Goal: Obtain resource: Obtain resource

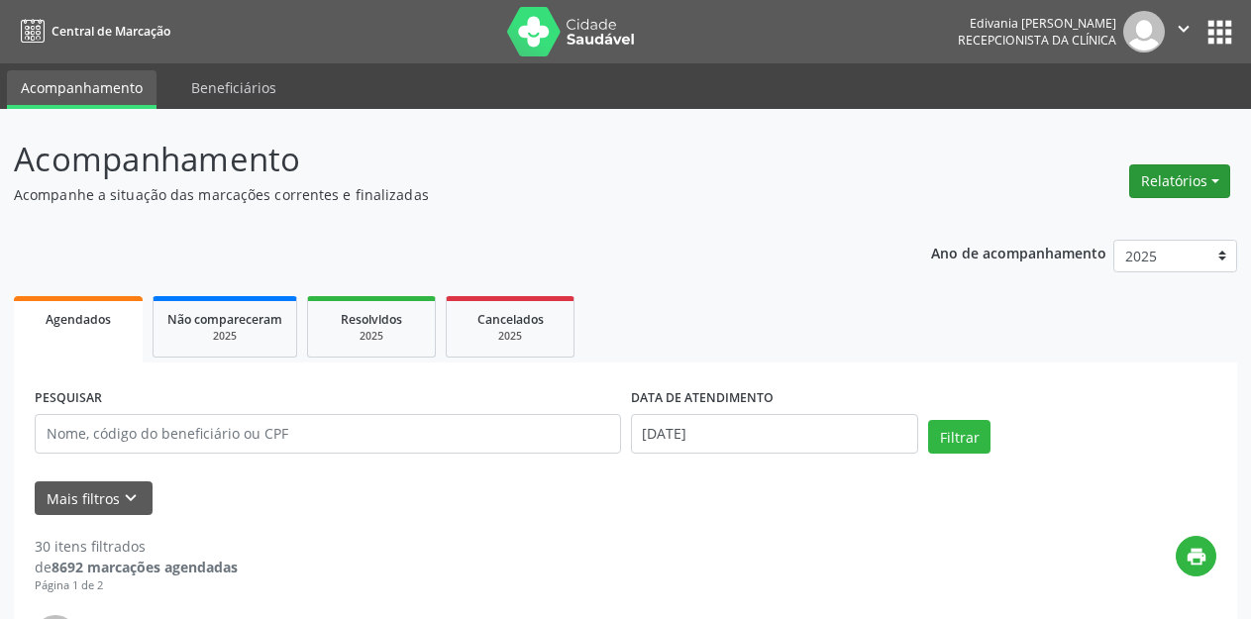
click at [1199, 177] on button "Relatórios" at bounding box center [1179, 181] width 101 height 34
click at [1064, 217] on link "Agendamentos" at bounding box center [1122, 224] width 213 height 28
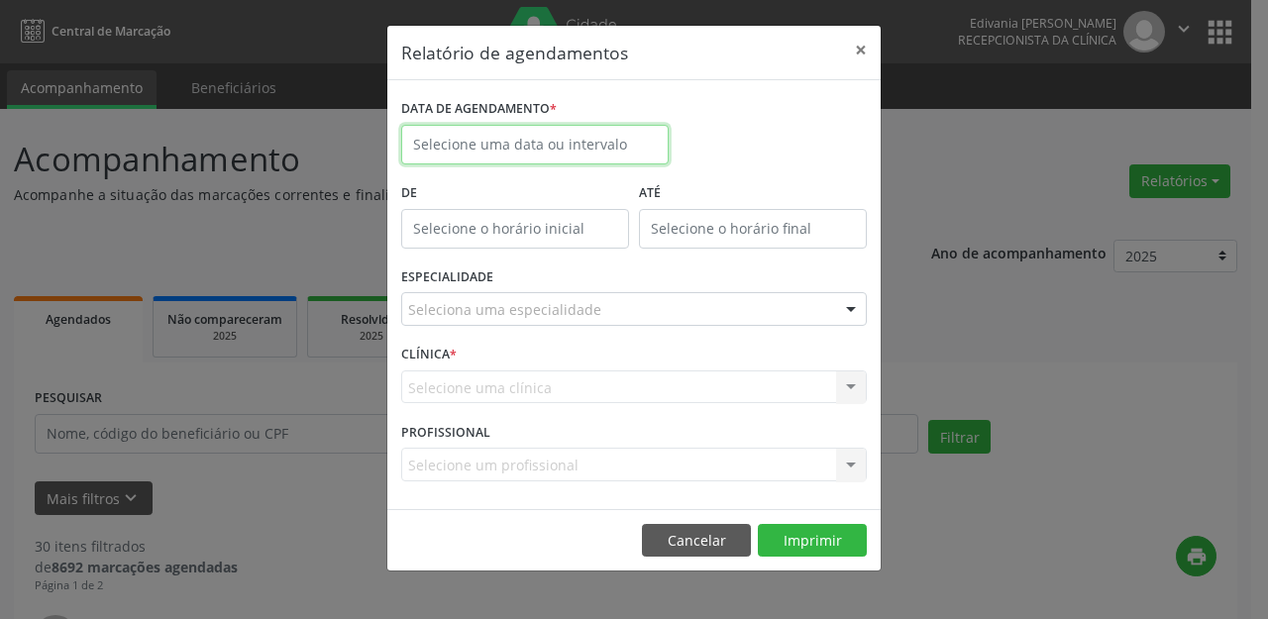
click at [500, 147] on input "text" at bounding box center [534, 145] width 267 height 40
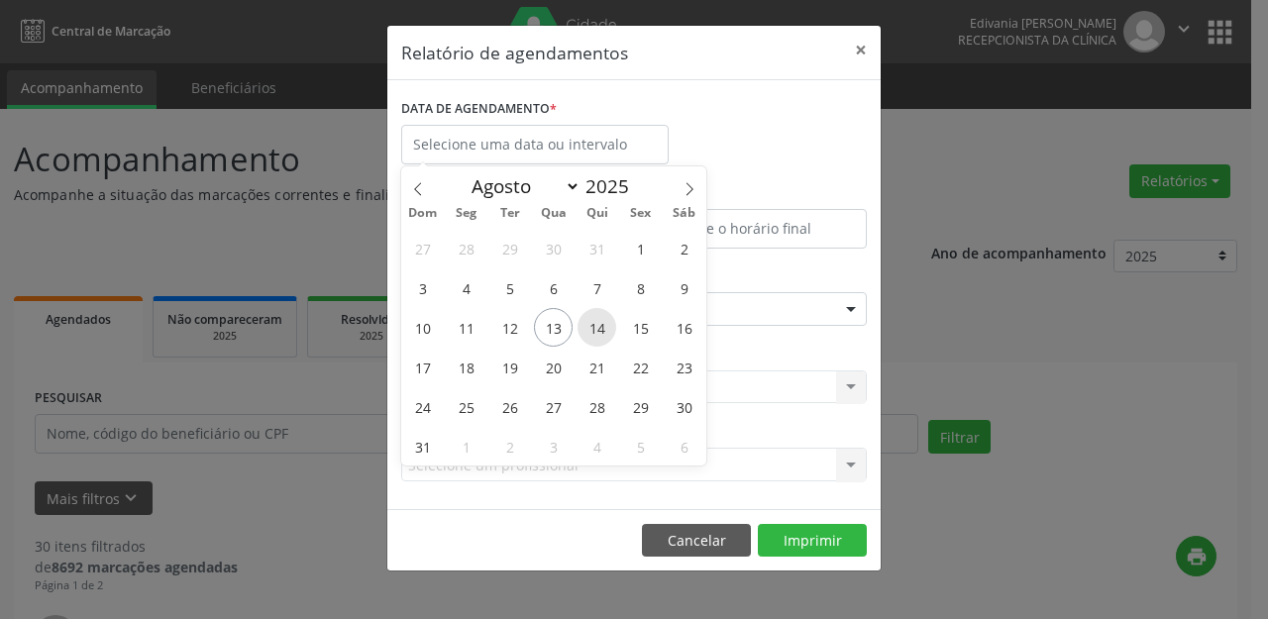
click at [602, 326] on span "14" at bounding box center [597, 327] width 39 height 39
type input "[DATE]"
click at [602, 326] on span "14" at bounding box center [597, 327] width 39 height 39
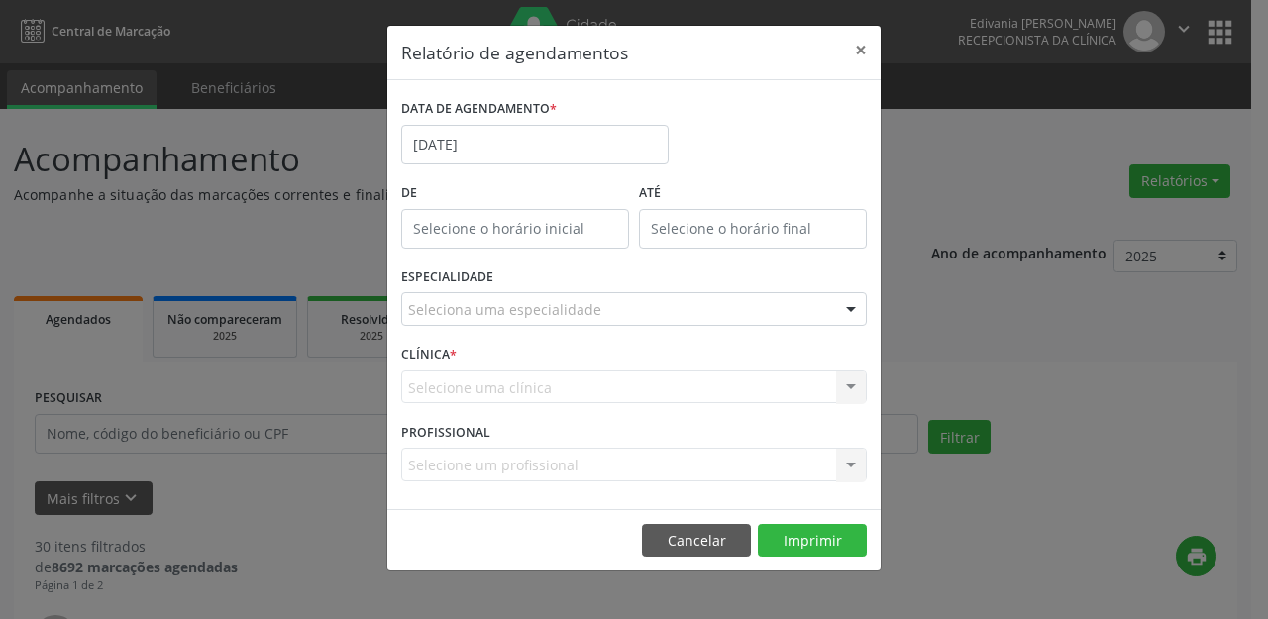
drag, startPoint x: 509, startPoint y: 313, endPoint x: 521, endPoint y: 311, distance: 12.1
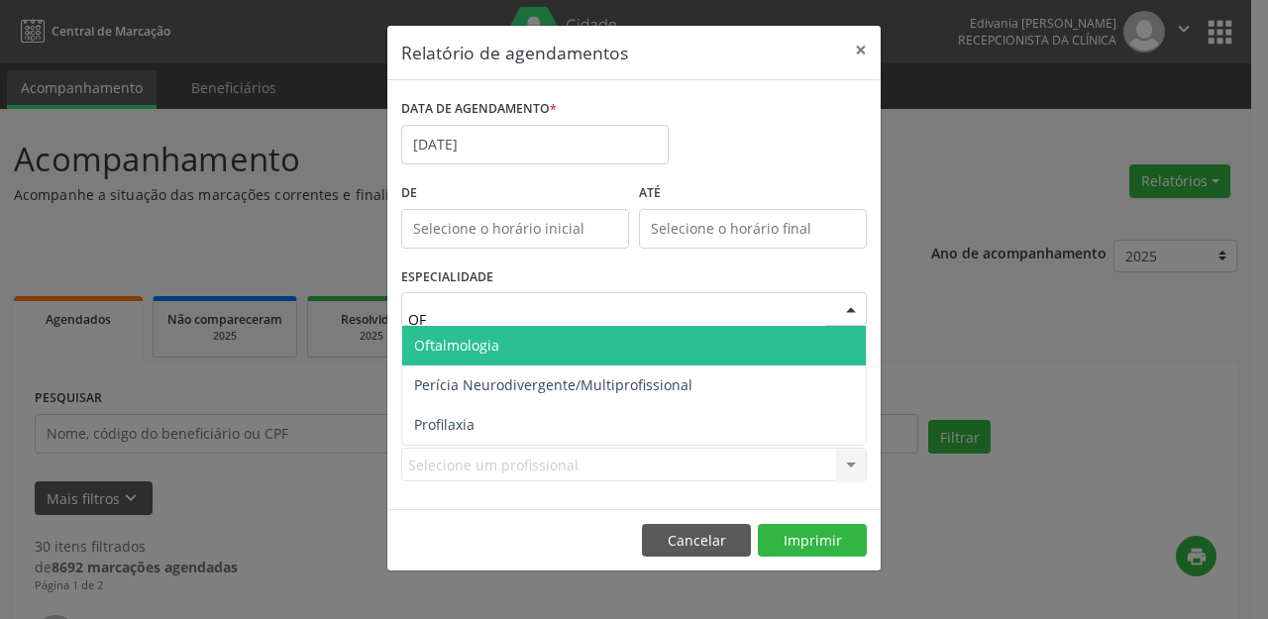
type input "OFT"
click at [460, 339] on span "Oftalmologia" at bounding box center [456, 345] width 85 height 19
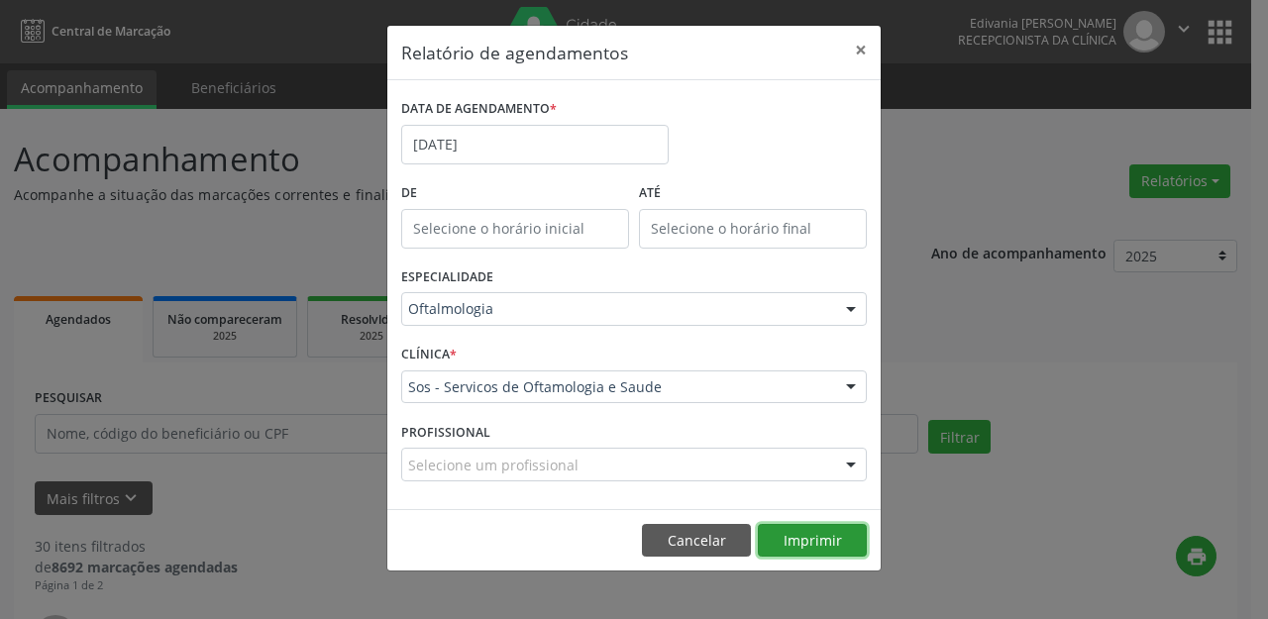
click at [798, 526] on button "Imprimir" at bounding box center [812, 541] width 109 height 34
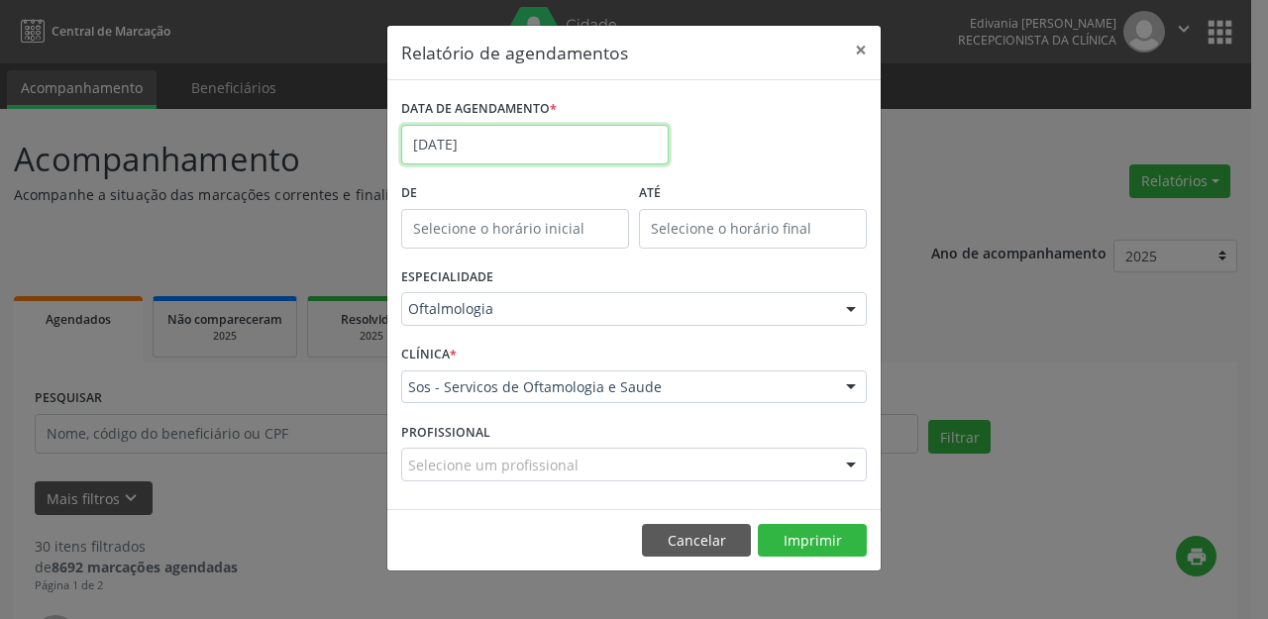
click at [534, 146] on input "[DATE]" at bounding box center [534, 145] width 267 height 40
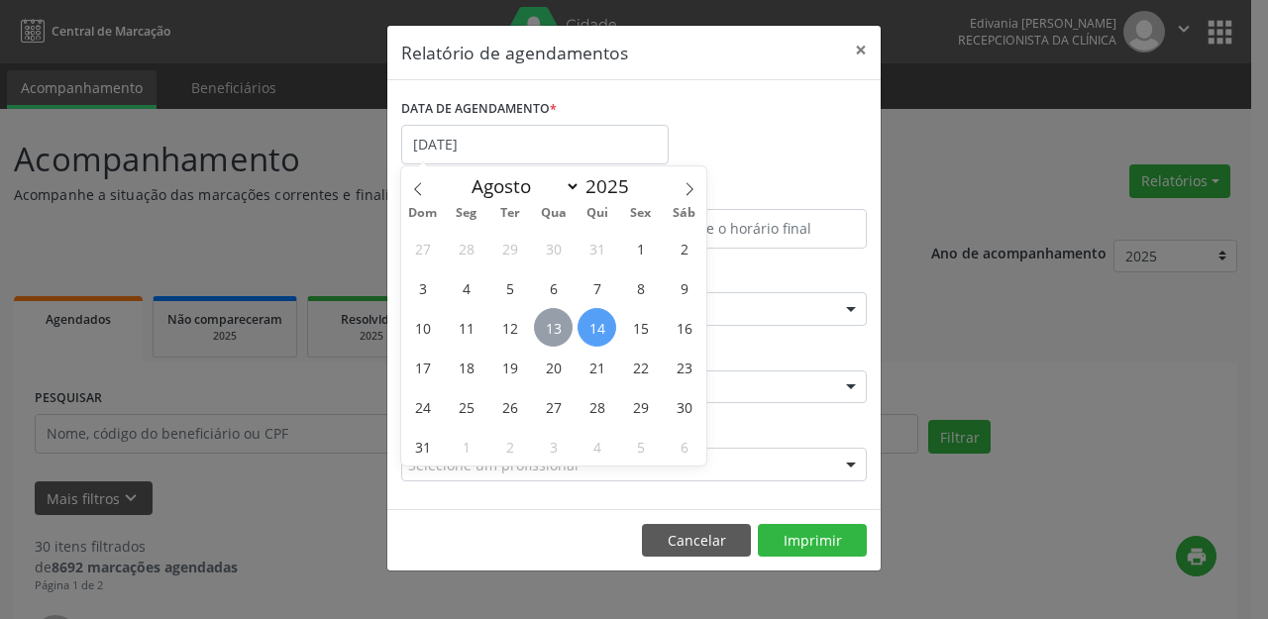
click at [555, 323] on span "13" at bounding box center [553, 327] width 39 height 39
type input "[DATE]"
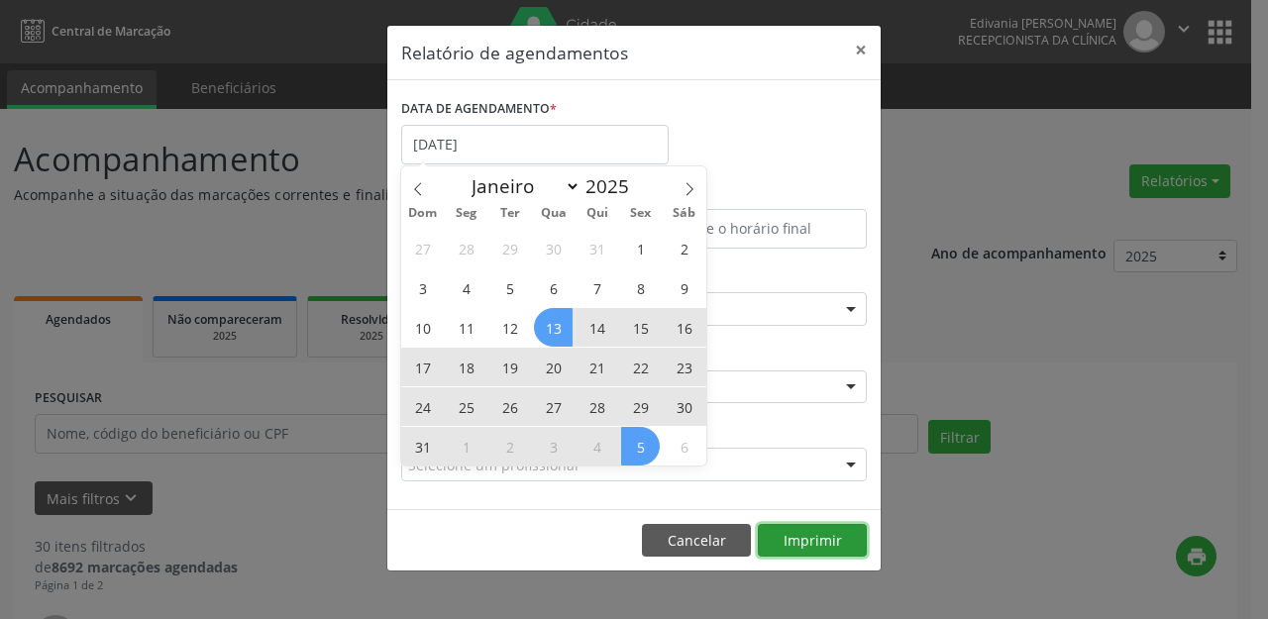
click at [830, 538] on button "Imprimir" at bounding box center [812, 541] width 109 height 34
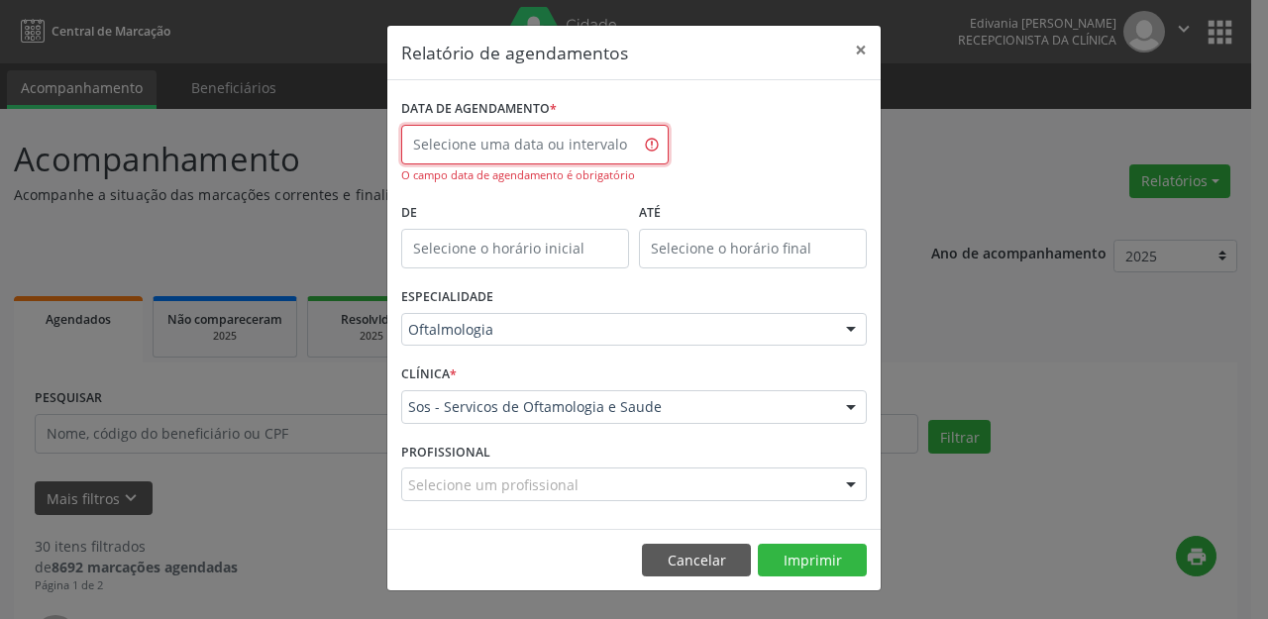
click at [598, 134] on input "text" at bounding box center [534, 145] width 267 height 40
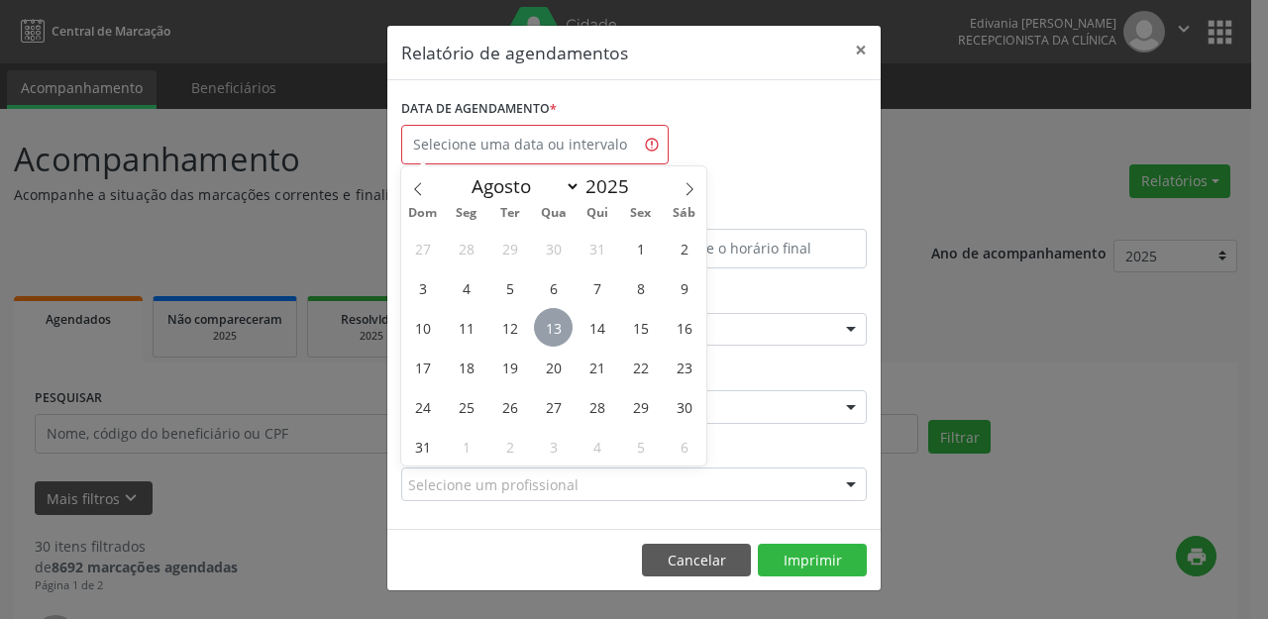
click at [550, 328] on span "13" at bounding box center [553, 327] width 39 height 39
type input "[DATE]"
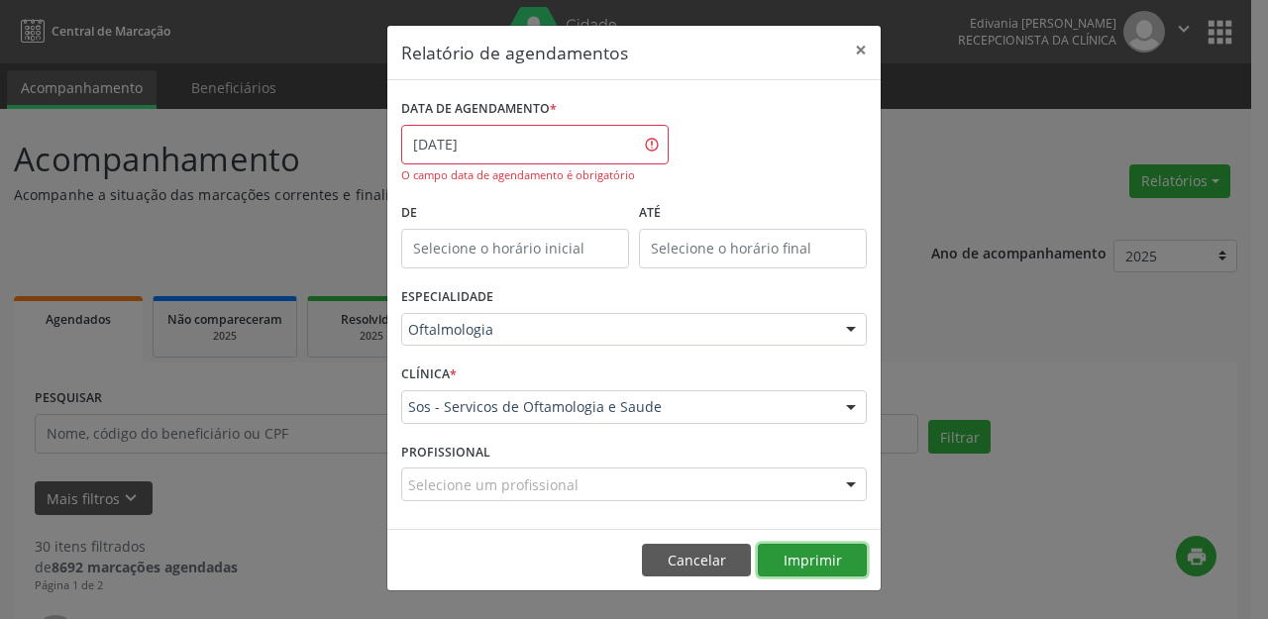
click at [835, 548] on button "Imprimir" at bounding box center [812, 561] width 109 height 34
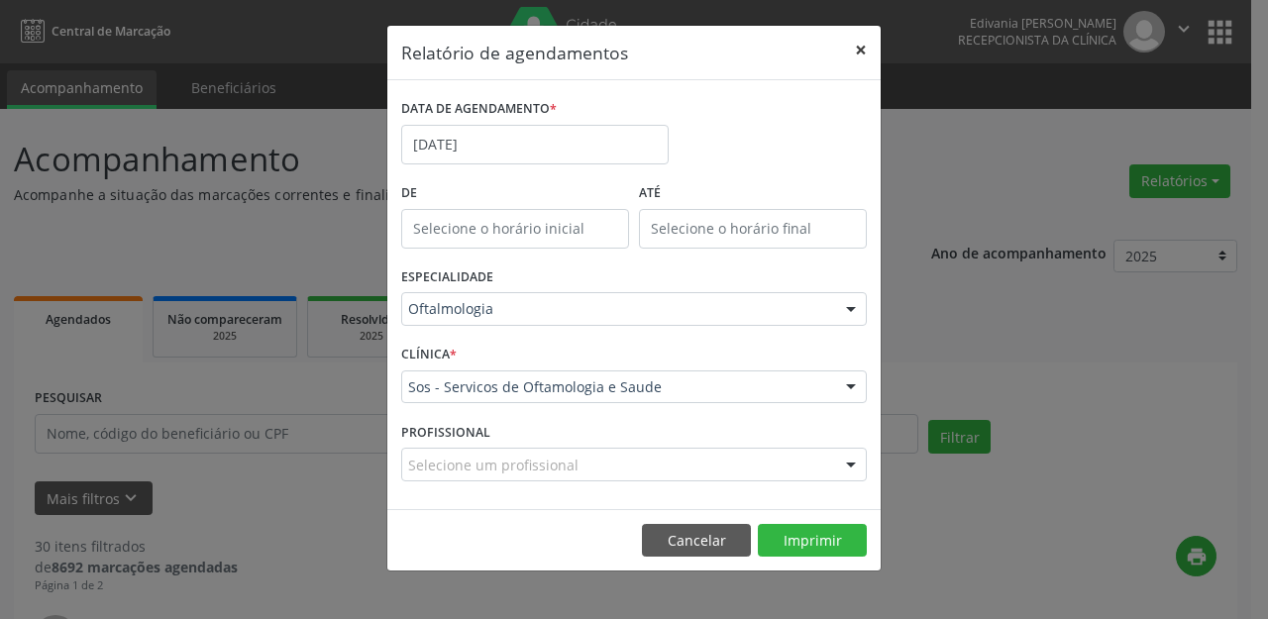
click at [860, 41] on button "×" at bounding box center [861, 50] width 40 height 49
